Goal: Task Accomplishment & Management: Manage account settings

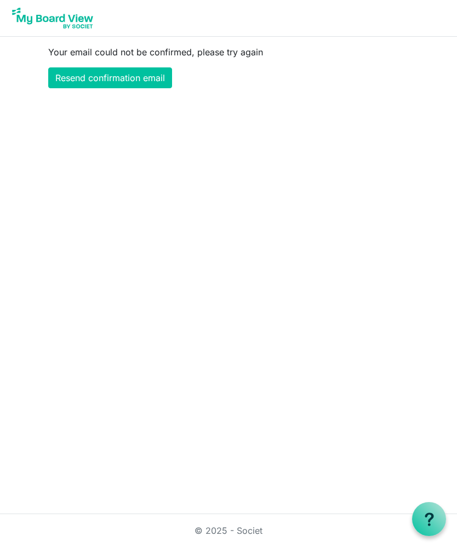
click at [132, 79] on link "Resend confirmation email" at bounding box center [110, 77] width 124 height 21
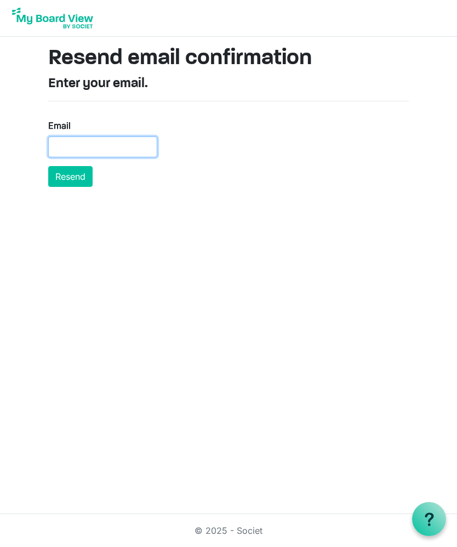
click at [54, 149] on input "Email" at bounding box center [102, 146] width 109 height 21
type input "jonandjoan78@gmail.com"
click at [83, 178] on button "Resend" at bounding box center [70, 176] width 44 height 21
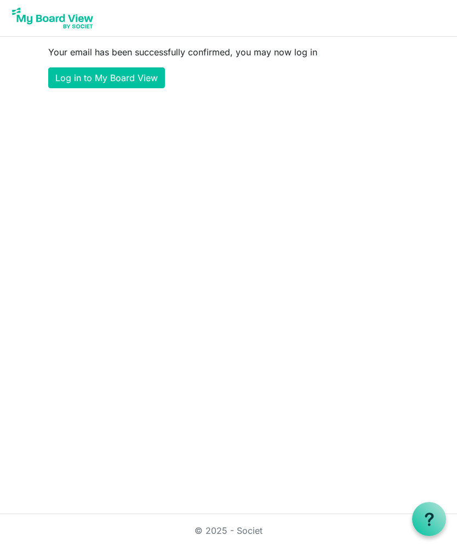
click at [125, 72] on link "Log in to My Board View" at bounding box center [106, 77] width 117 height 21
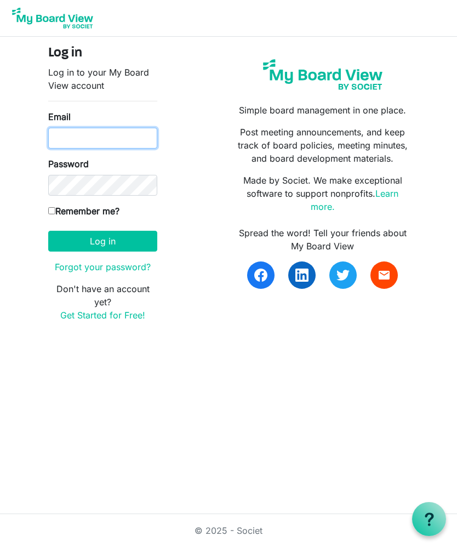
click at [78, 135] on input "Email" at bounding box center [102, 138] width 109 height 21
type input "jonandjoan78@gmail.com"
click at [105, 243] on button "Log in" at bounding box center [102, 241] width 109 height 21
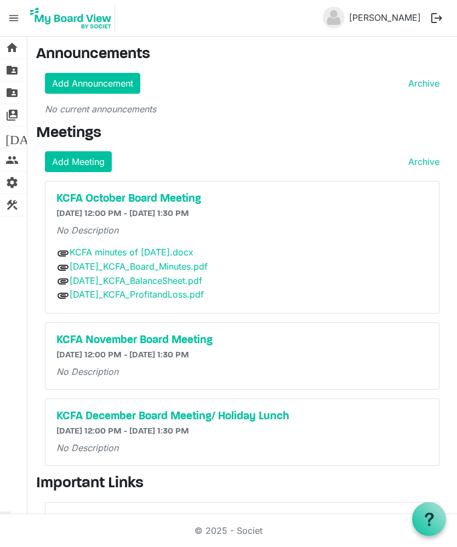
click at [193, 249] on link "KCFA minutes of Sept 17 2025.docx" at bounding box center [132, 252] width 124 height 11
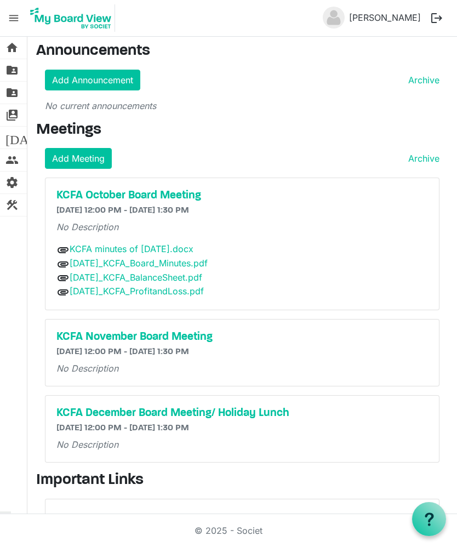
scroll to position [3, 0]
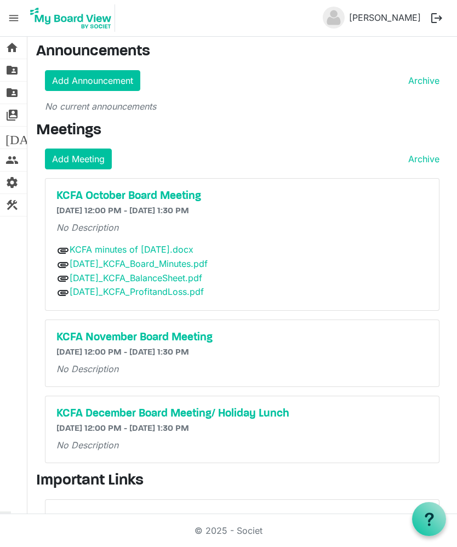
click at [193, 245] on link "KCFA minutes of Sept 17 2025.docx" at bounding box center [132, 249] width 124 height 11
click at [208, 260] on link "2025-08-20_KCFA_Board_Minutes.pdf" at bounding box center [139, 263] width 138 height 11
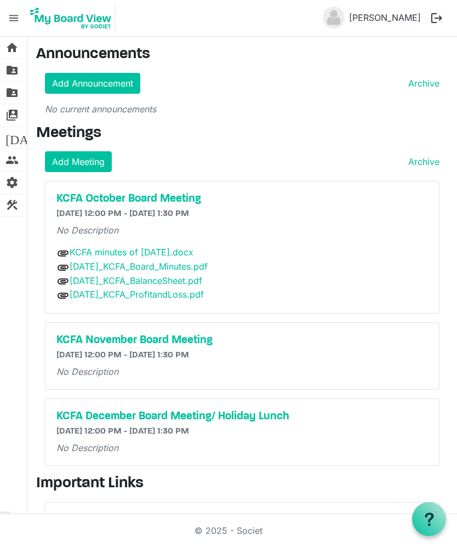
click at [208, 261] on link "[DATE]_KCFA_Board_Minutes.pdf" at bounding box center [139, 266] width 138 height 11
click at [202, 281] on link "[DATE]_KCFA_BalanceSheet.pdf" at bounding box center [136, 280] width 133 height 11
click at [204, 298] on link "[DATE]_KCFA_ProfitandLoss.pdf" at bounding box center [137, 294] width 134 height 11
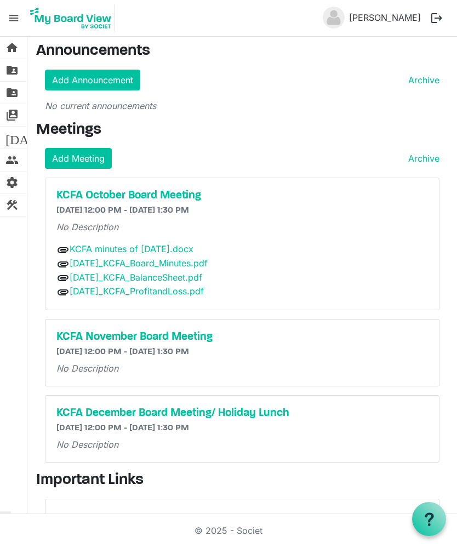
scroll to position [3, 0]
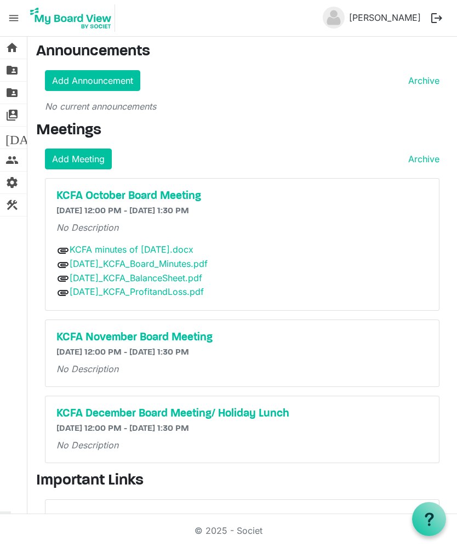
click at [94, 512] on link "KCFA Website open_in_new" at bounding box center [90, 517] width 68 height 11
click at [6, 62] on span "folder_shared" at bounding box center [11, 70] width 13 height 22
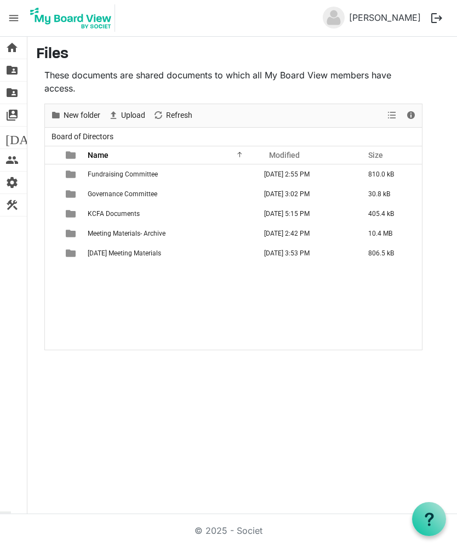
click at [312, 178] on td "January 28, 2025 2:55 PM" at bounding box center [310, 174] width 104 height 20
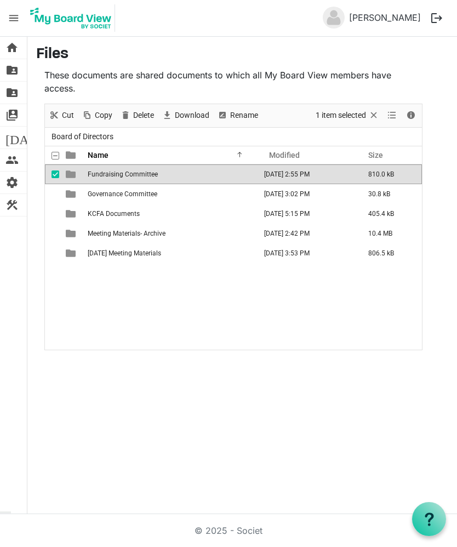
click at [310, 174] on td "January 28, 2025 2:55 PM" at bounding box center [310, 174] width 104 height 20
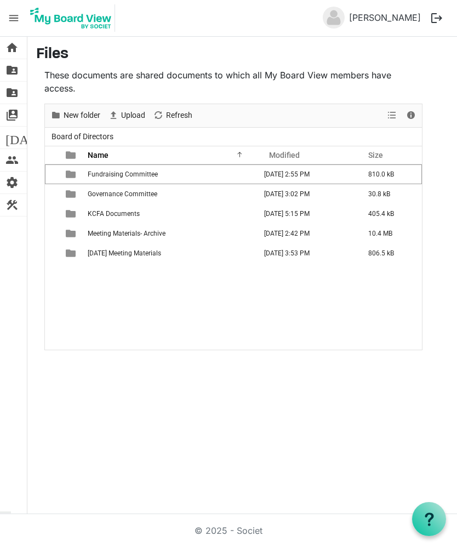
click at [14, 95] on span "folder_shared" at bounding box center [11, 93] width 13 height 22
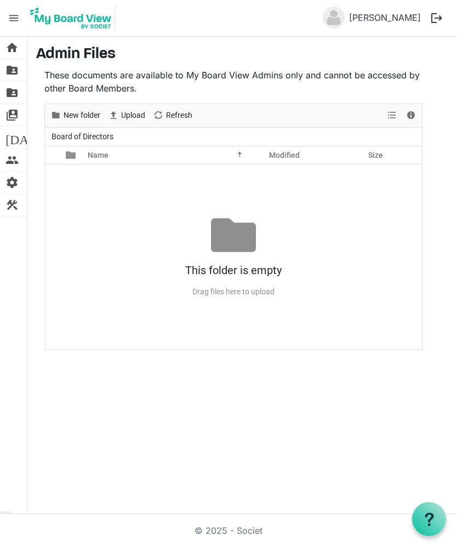
click at [19, 114] on link "switch_account Manage Boards" at bounding box center [13, 115] width 27 height 22
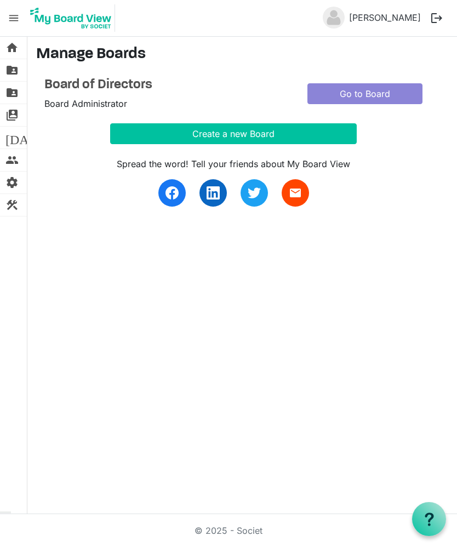
click at [16, 133] on span "[DATE]" at bounding box center [26, 138] width 42 height 22
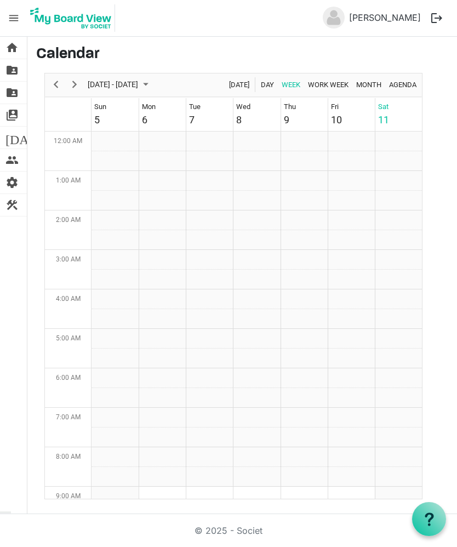
scroll to position [355, 0]
click at [11, 166] on span "people" at bounding box center [11, 160] width 13 height 22
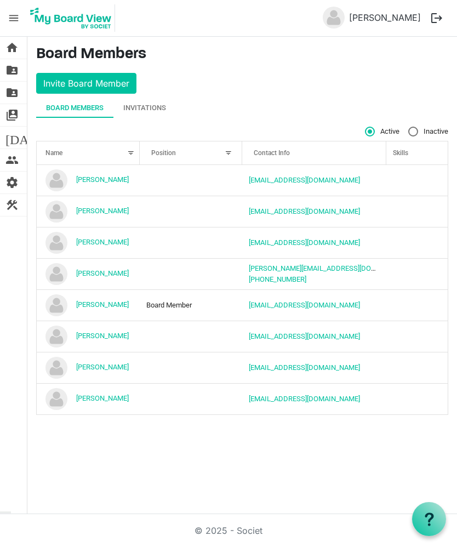
click at [15, 183] on span "settings" at bounding box center [11, 183] width 13 height 22
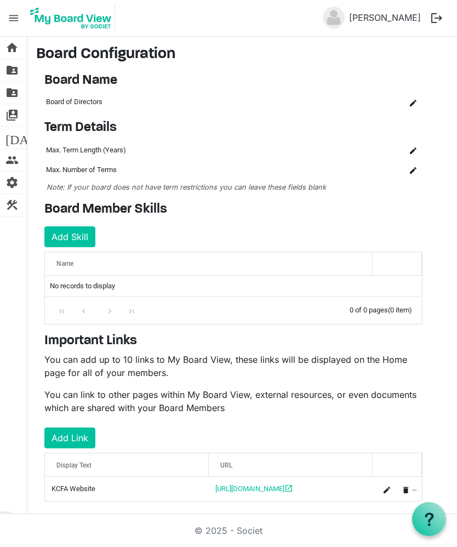
click at [15, 43] on span "home" at bounding box center [11, 48] width 13 height 22
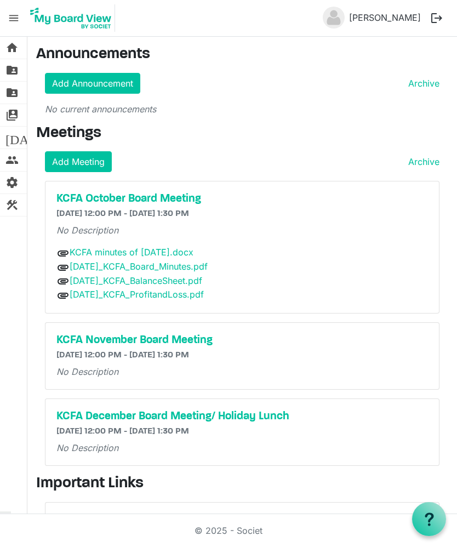
click at [432, 26] on button "logout" at bounding box center [436, 18] width 23 height 23
